Goal: Transaction & Acquisition: Purchase product/service

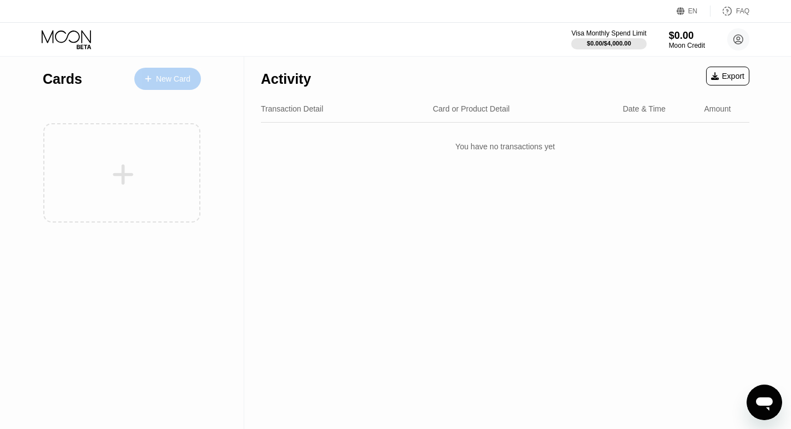
click at [159, 77] on div "New Card" at bounding box center [173, 78] width 34 height 9
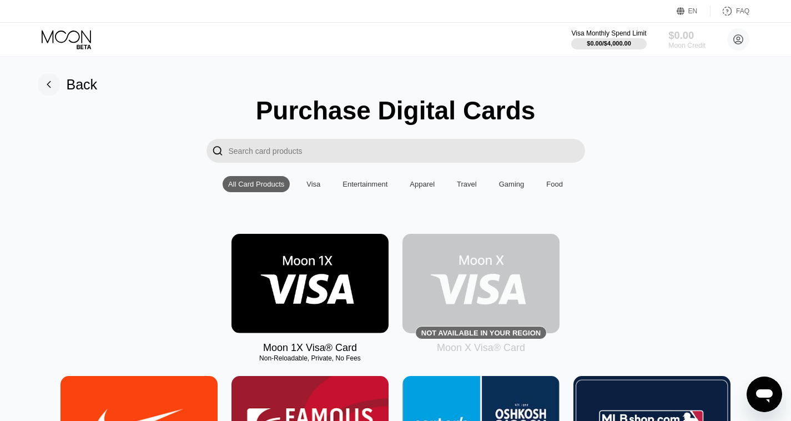
click at [686, 40] on div "$0.00" at bounding box center [687, 35] width 37 height 12
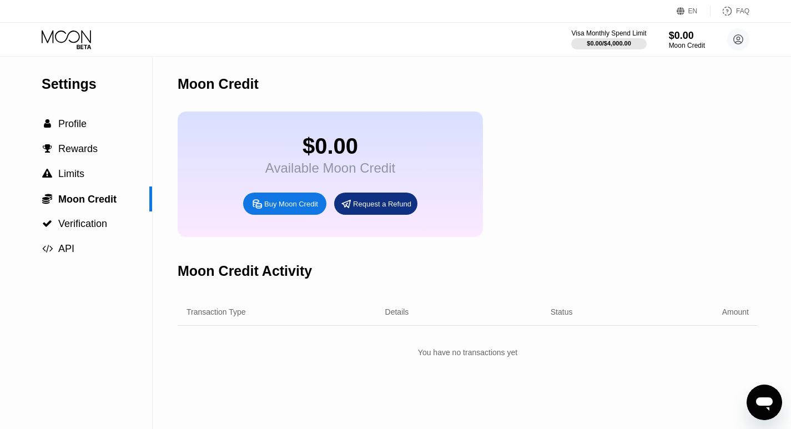
click at [293, 209] on div "Buy Moon Credit" at bounding box center [291, 203] width 54 height 9
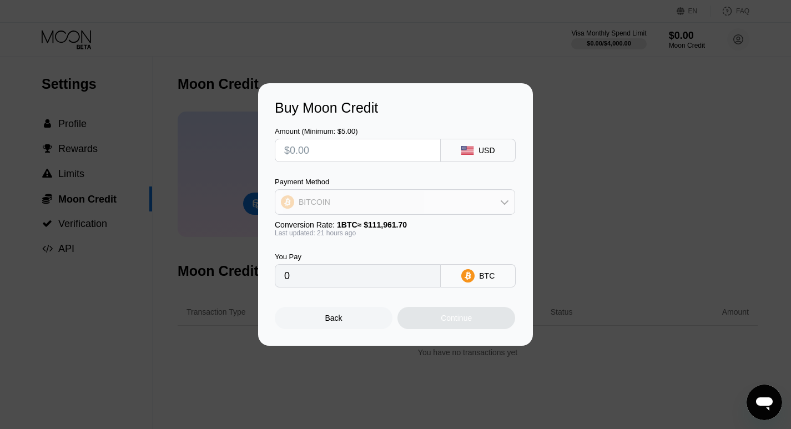
click at [502, 206] on icon at bounding box center [504, 202] width 9 height 9
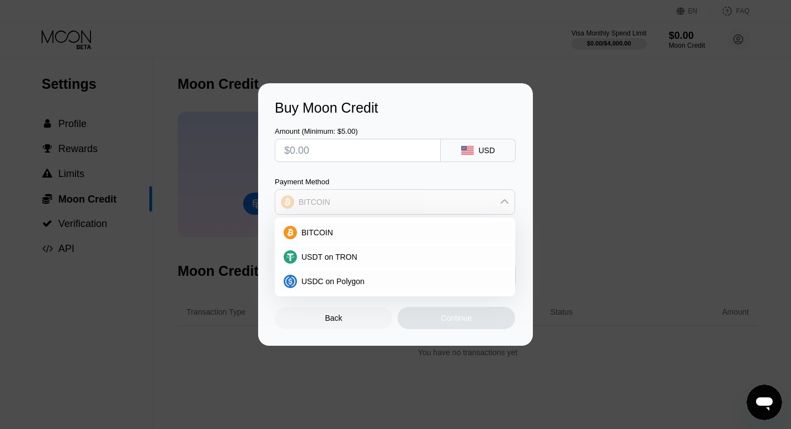
click at [502, 205] on icon at bounding box center [504, 202] width 9 height 9
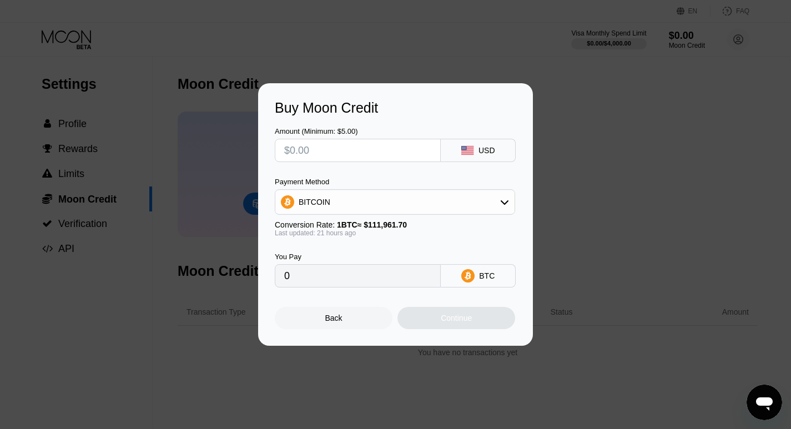
click at [376, 155] on input "text" at bounding box center [357, 150] width 147 height 22
type input "$100"
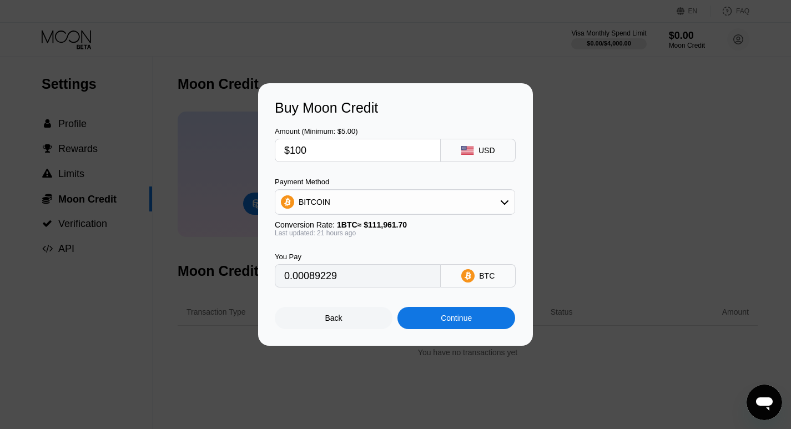
type input "0.00089229"
type input "$100"
click at [331, 323] on div "Back" at bounding box center [333, 318] width 17 height 9
